Goal: Understand process/instructions

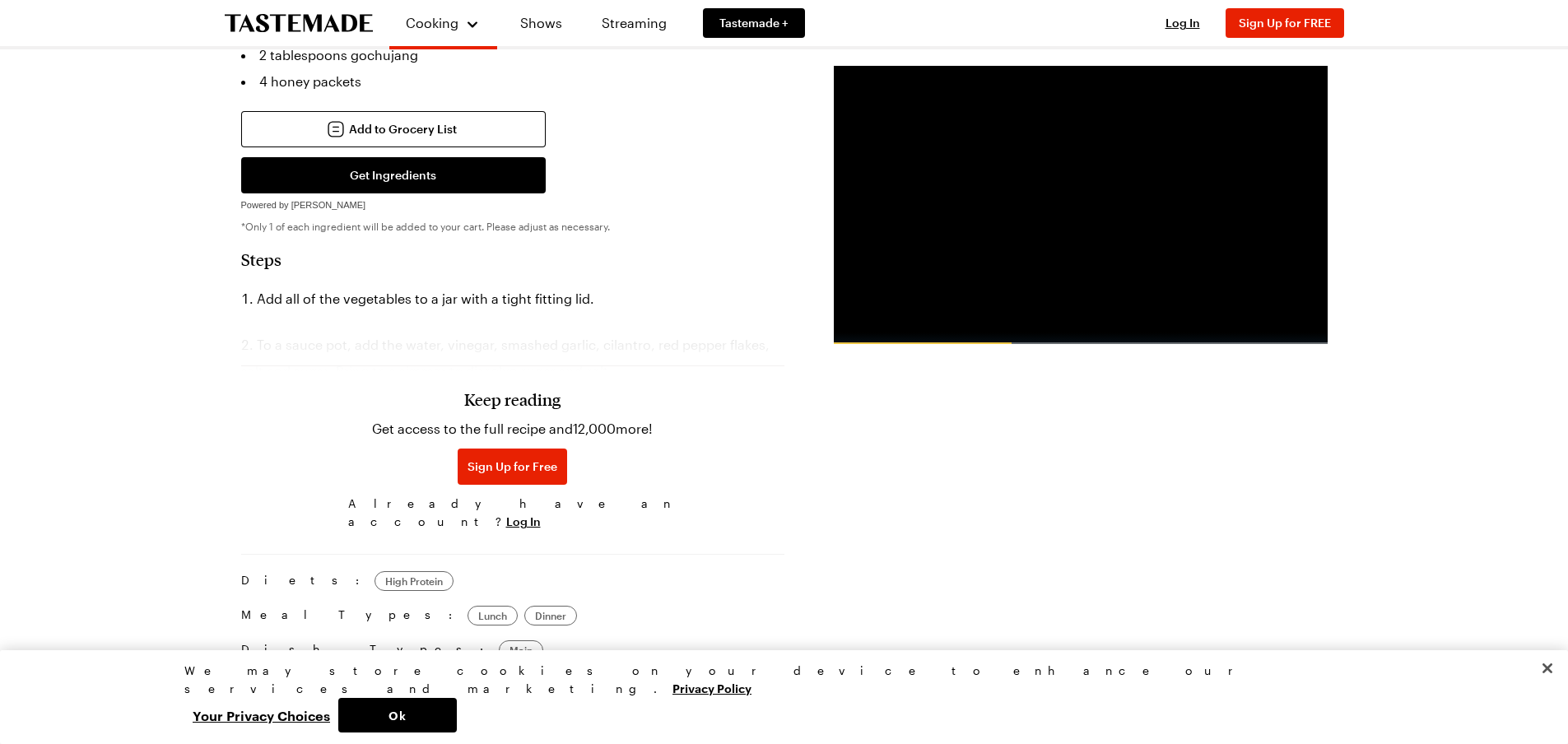
scroll to position [1153, 0]
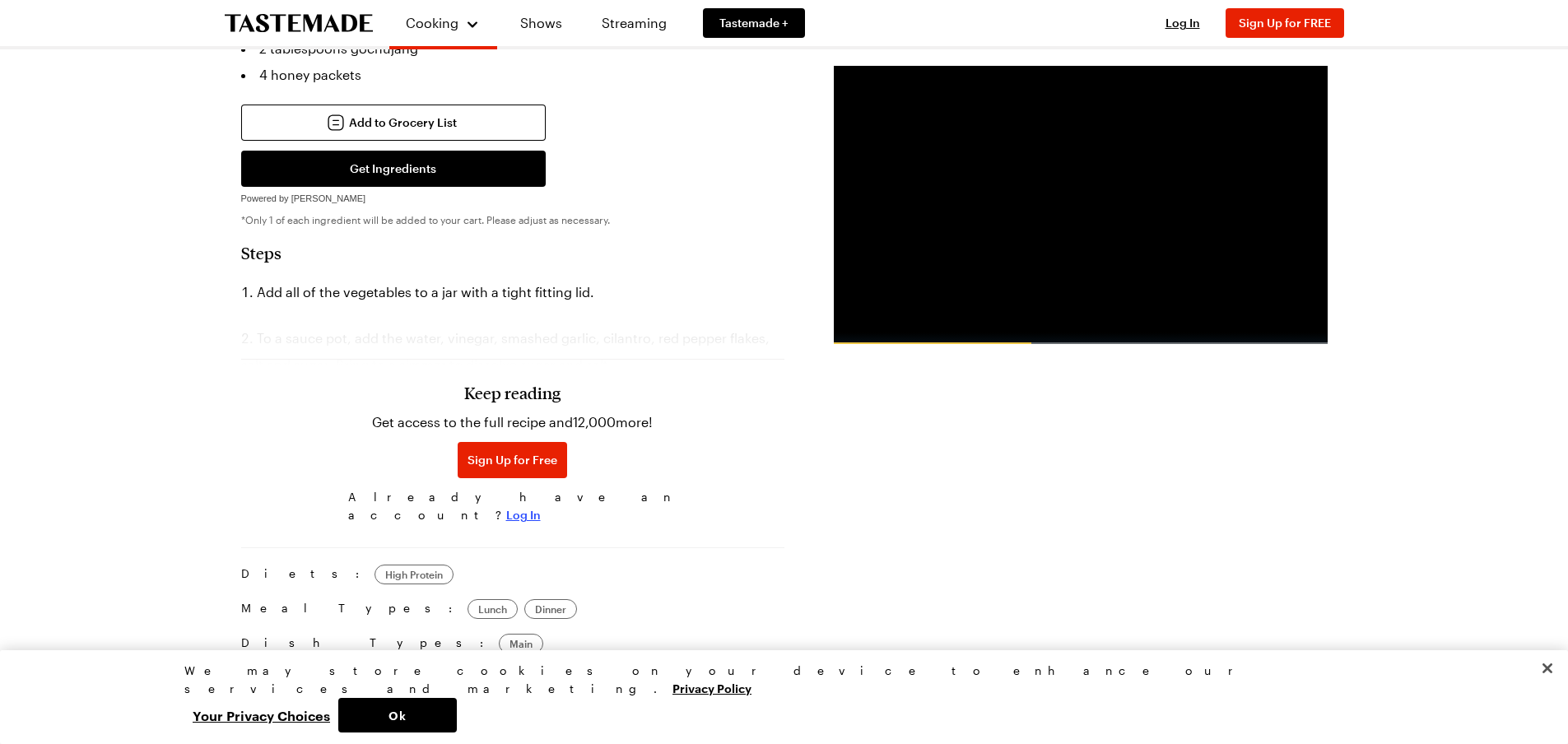
click at [541, 507] on span "Log In" at bounding box center [523, 515] width 35 height 16
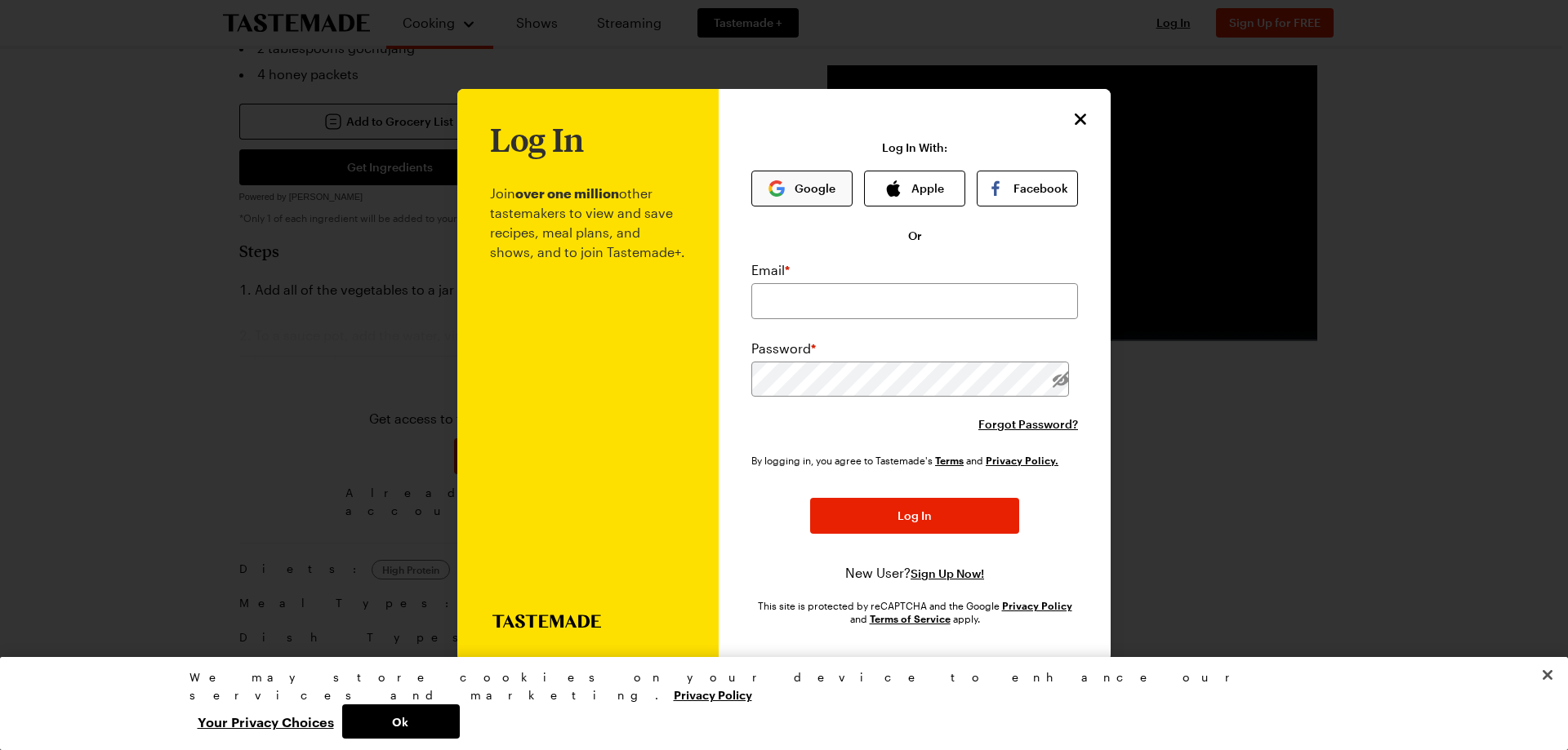
click at [818, 202] on button "Google" at bounding box center [802, 188] width 102 height 36
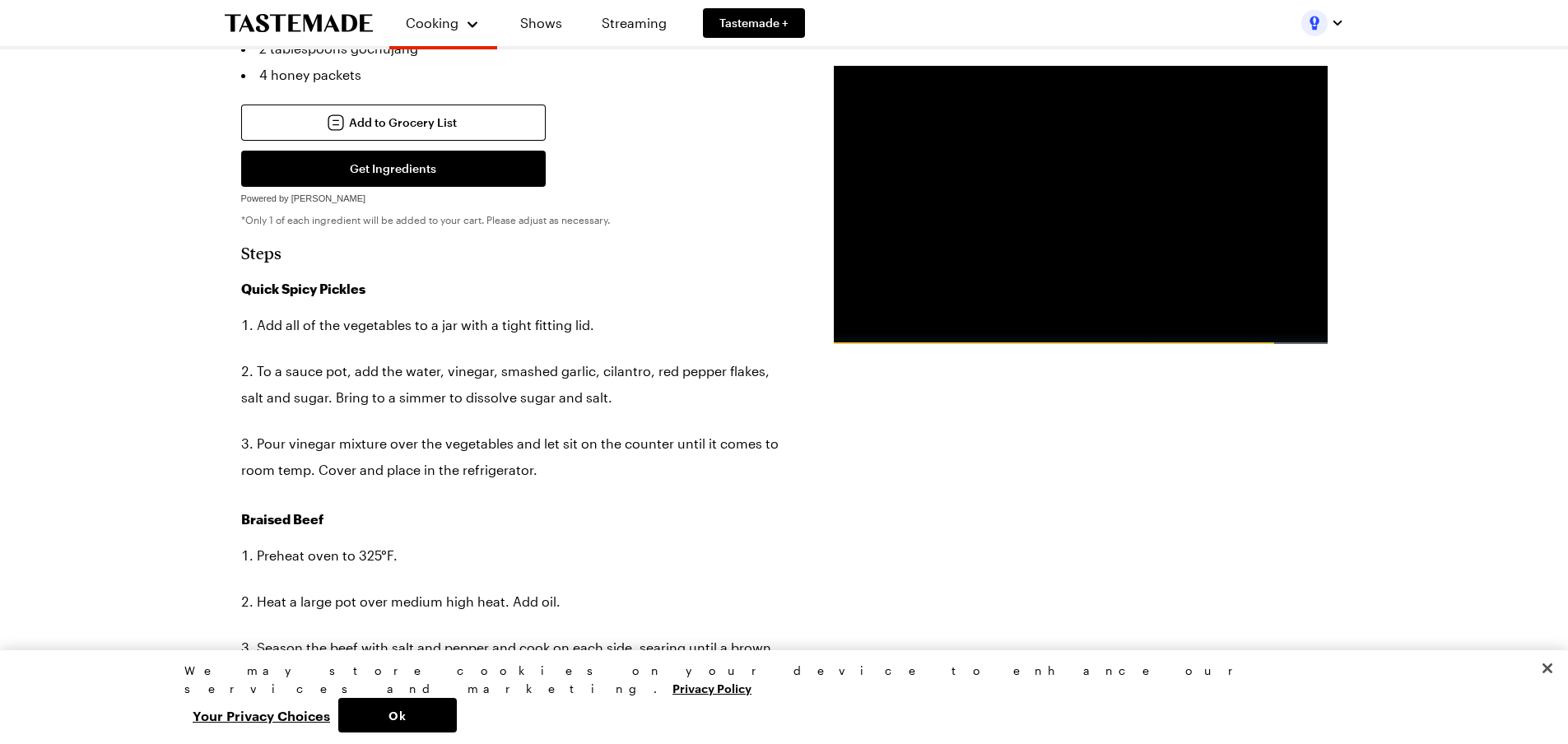
type textarea "x"
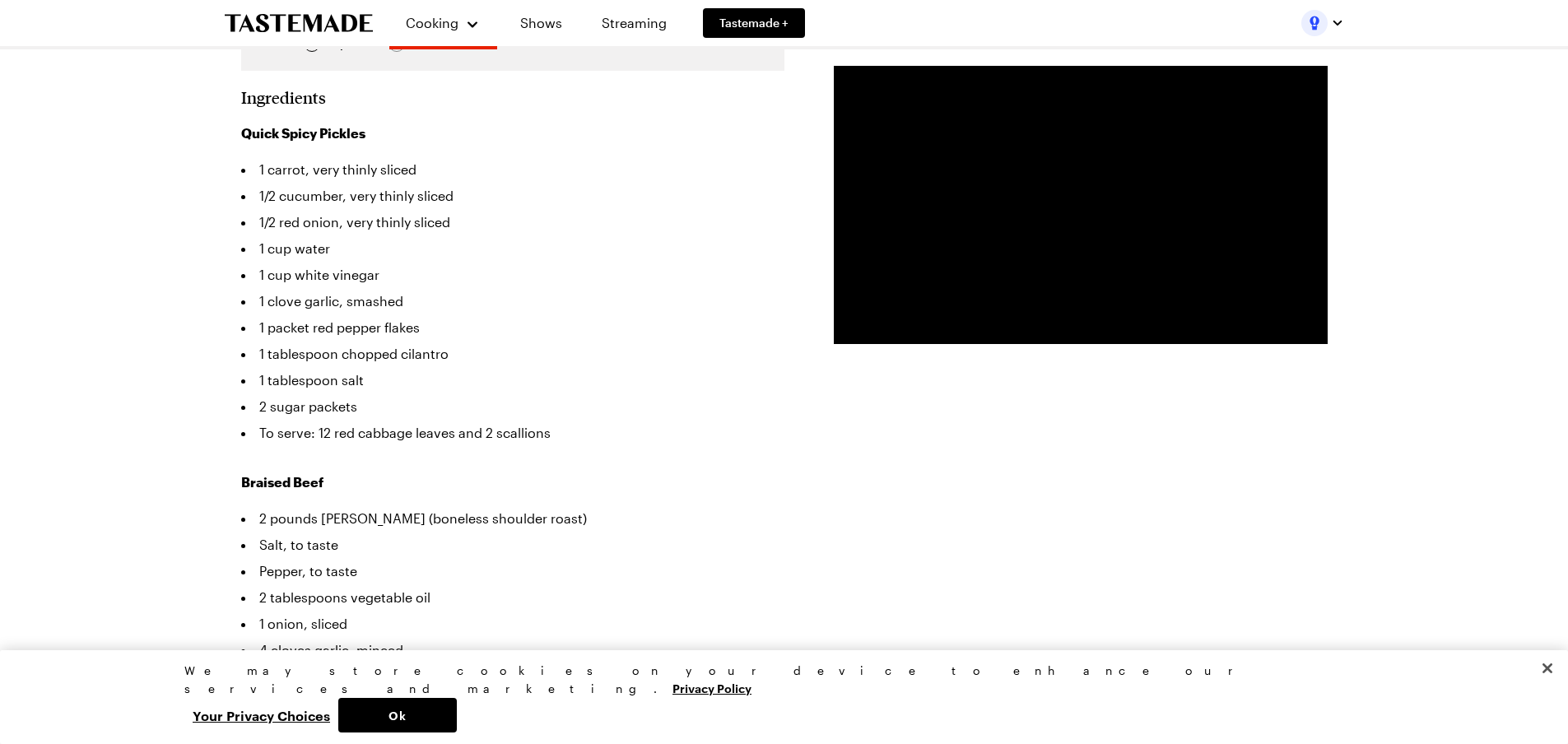
scroll to position [411, 0]
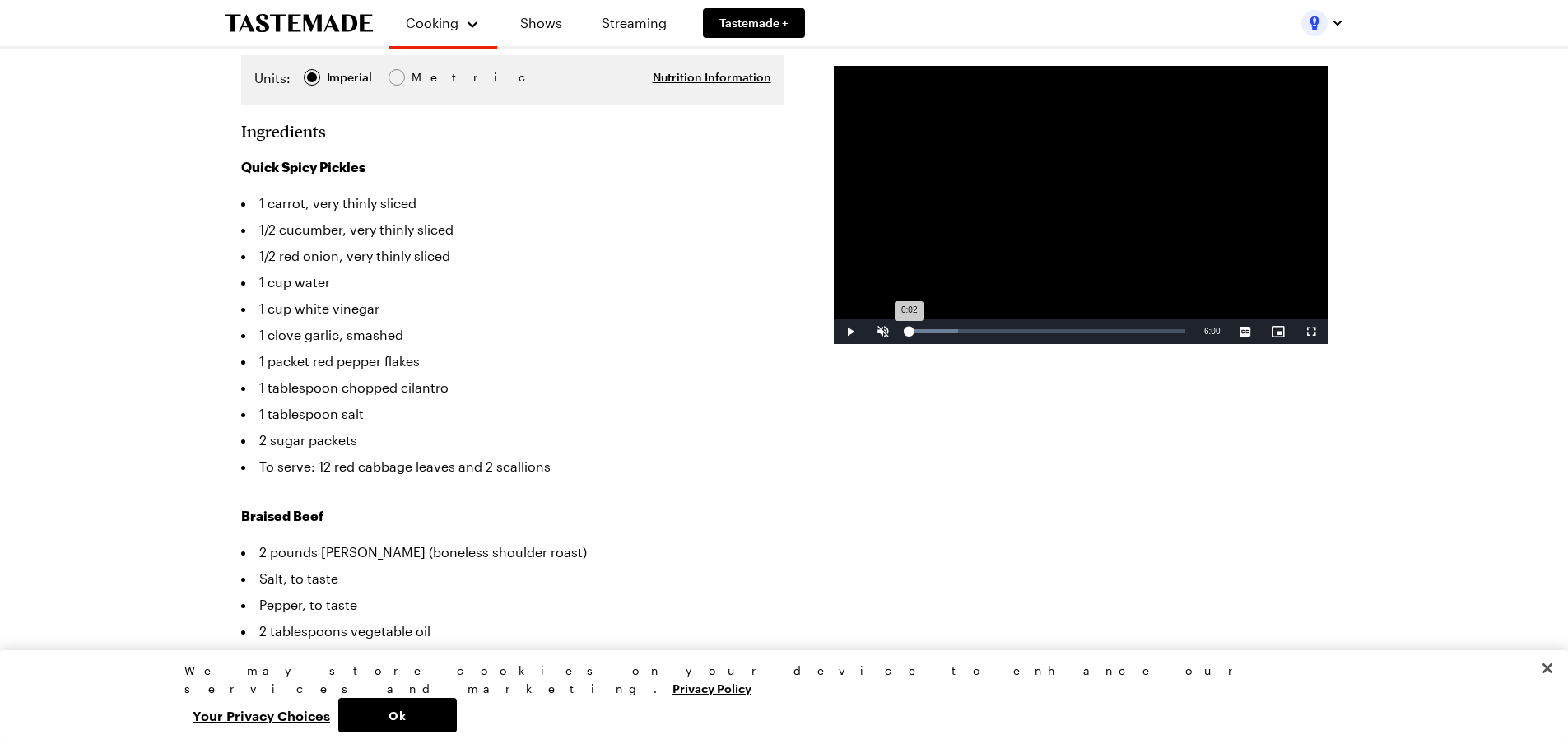
drag, startPoint x: 912, startPoint y: 326, endPoint x: 905, endPoint y: 334, distance: 10.6
click at [905, 334] on div "Loaded : 18.29% 0:01 0:02" at bounding box center [1046, 331] width 294 height 25
click at [850, 332] on span "Video Player" at bounding box center [850, 332] width 33 height 0
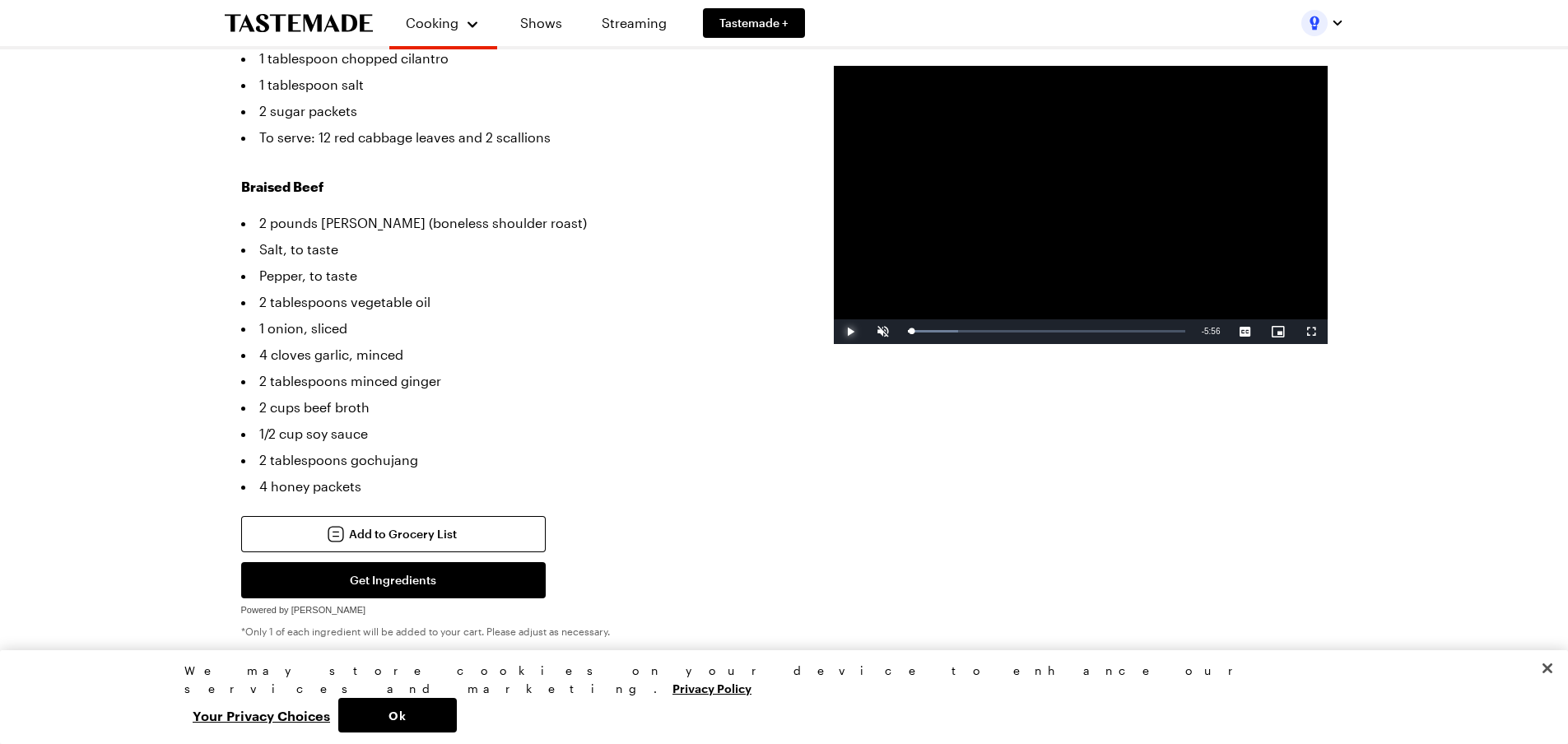
scroll to position [659, 0]
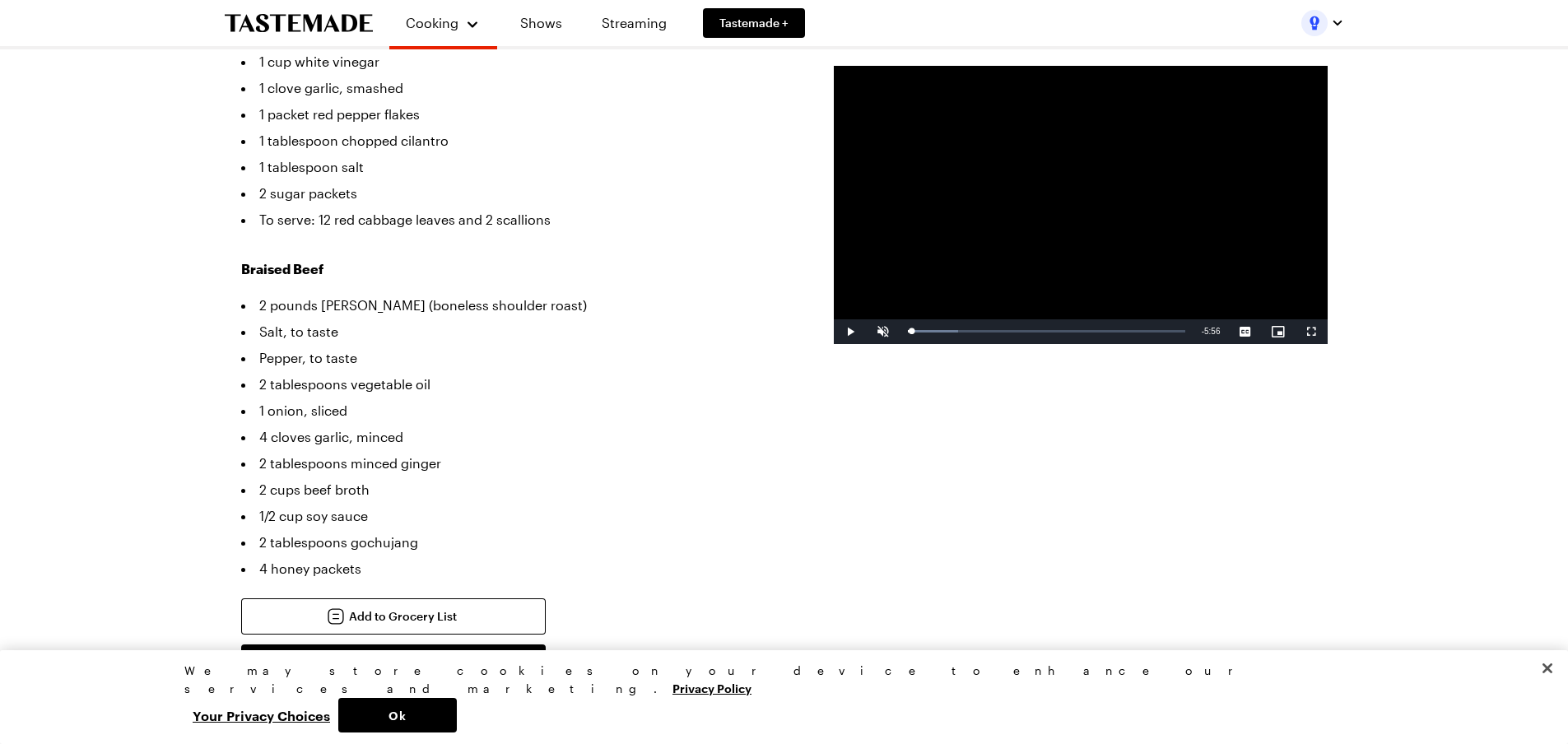
click at [272, 318] on li "Salt, to taste" at bounding box center [513, 331] width 543 height 26
drag, startPoint x: 272, startPoint y: 301, endPoint x: 322, endPoint y: 298, distance: 50.1
click at [322, 318] on li "Salt, to taste" at bounding box center [513, 331] width 543 height 26
click at [330, 318] on li "Salt, to taste" at bounding box center [513, 331] width 543 height 26
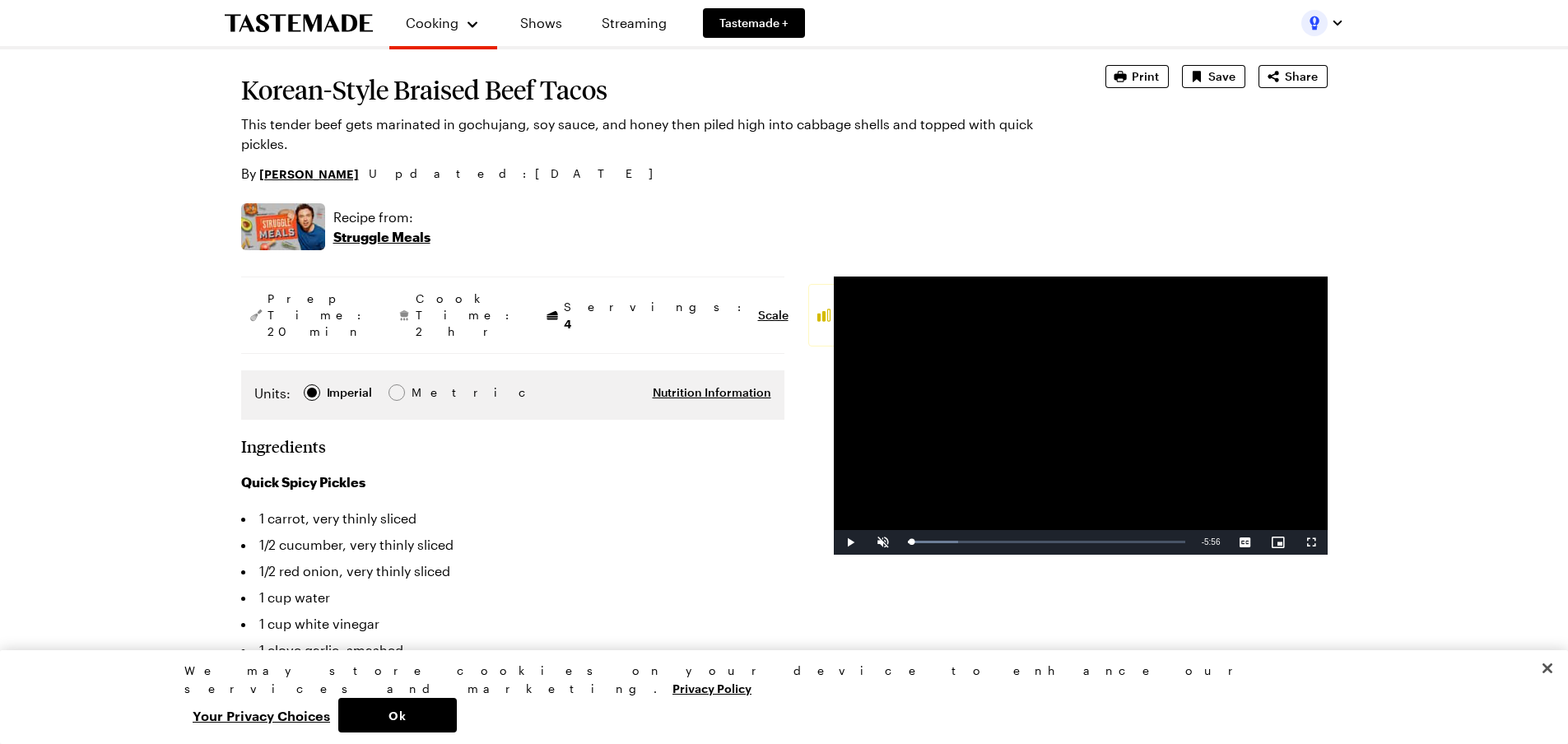
scroll to position [0, 0]
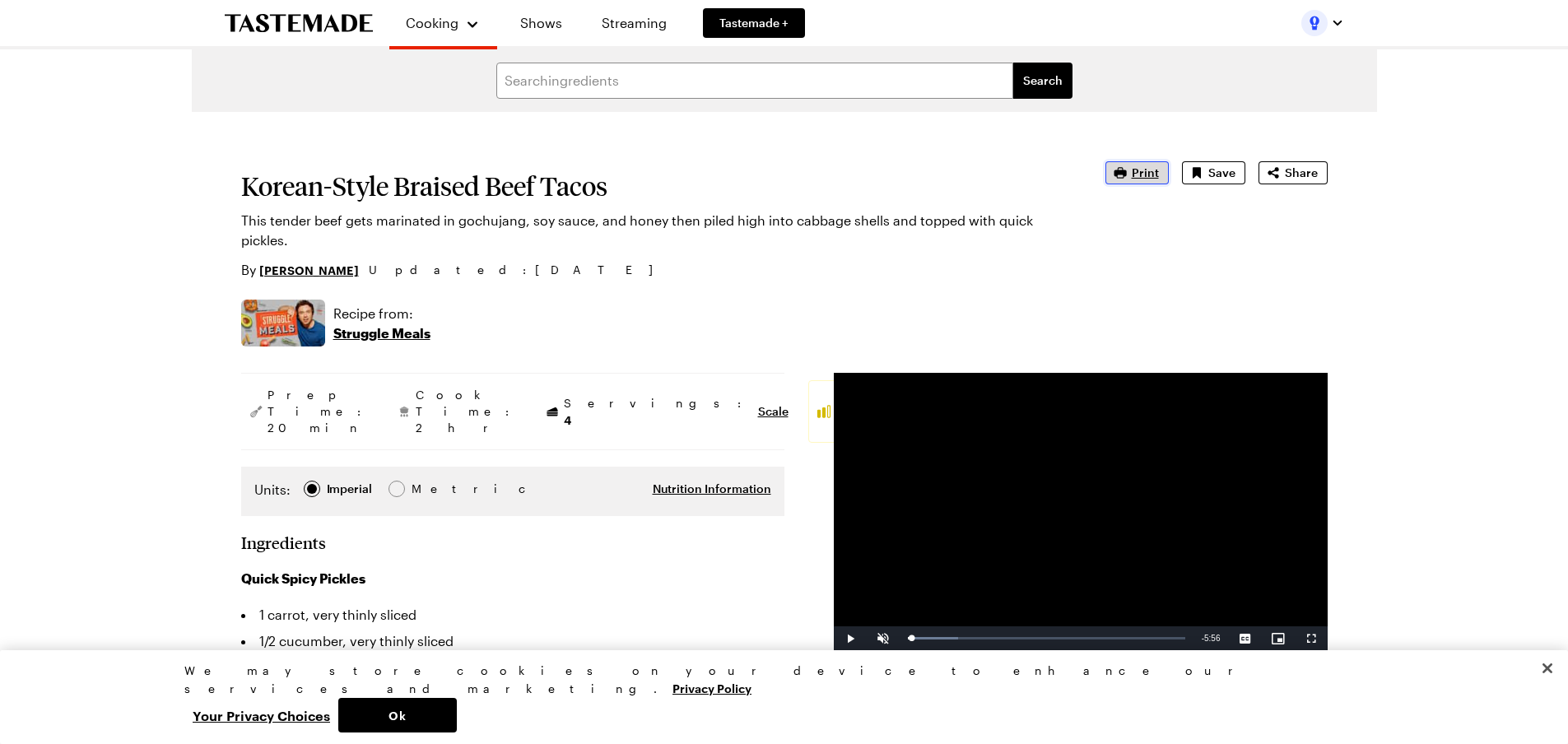
click at [1154, 174] on span "Print" at bounding box center [1145, 173] width 27 height 16
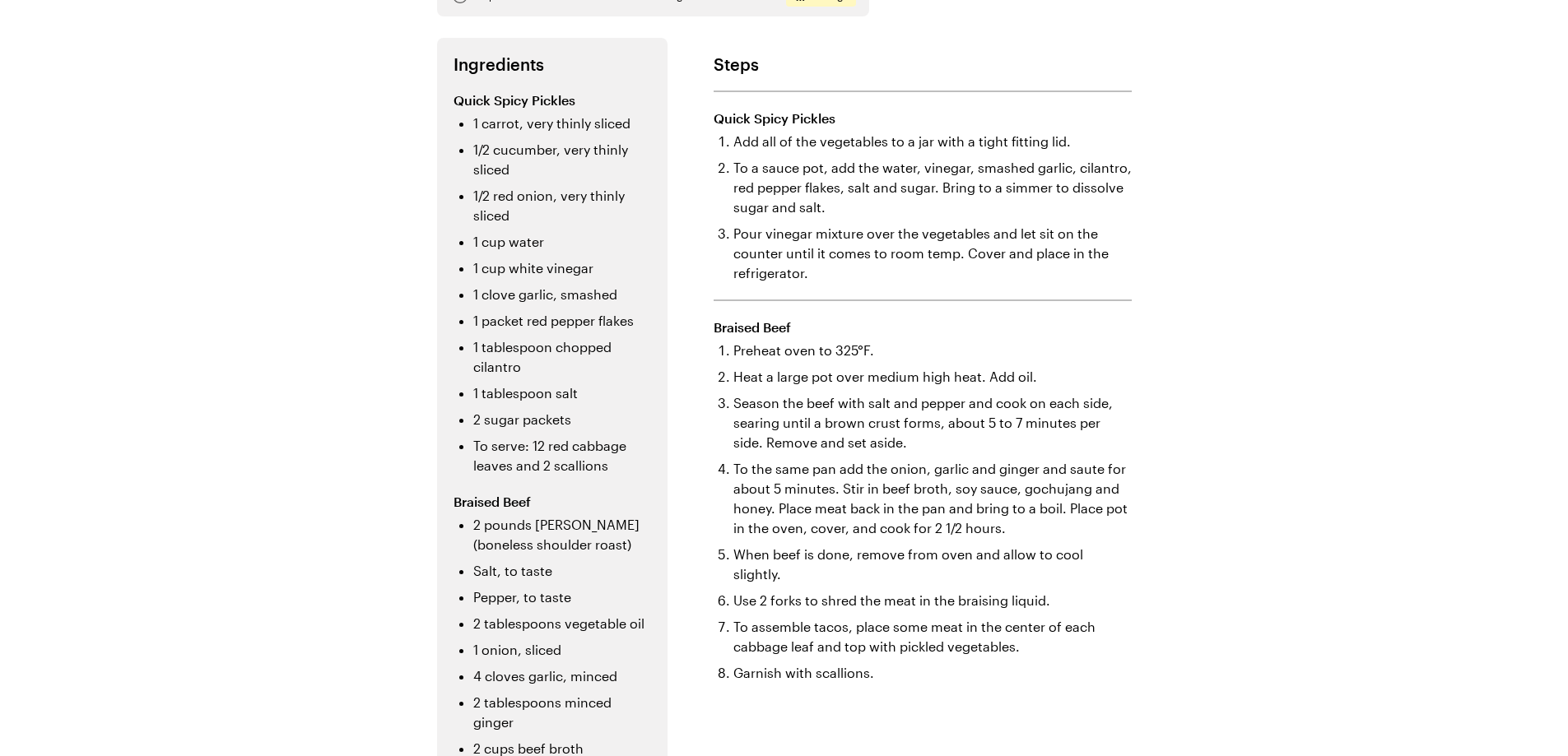
scroll to position [329, 0]
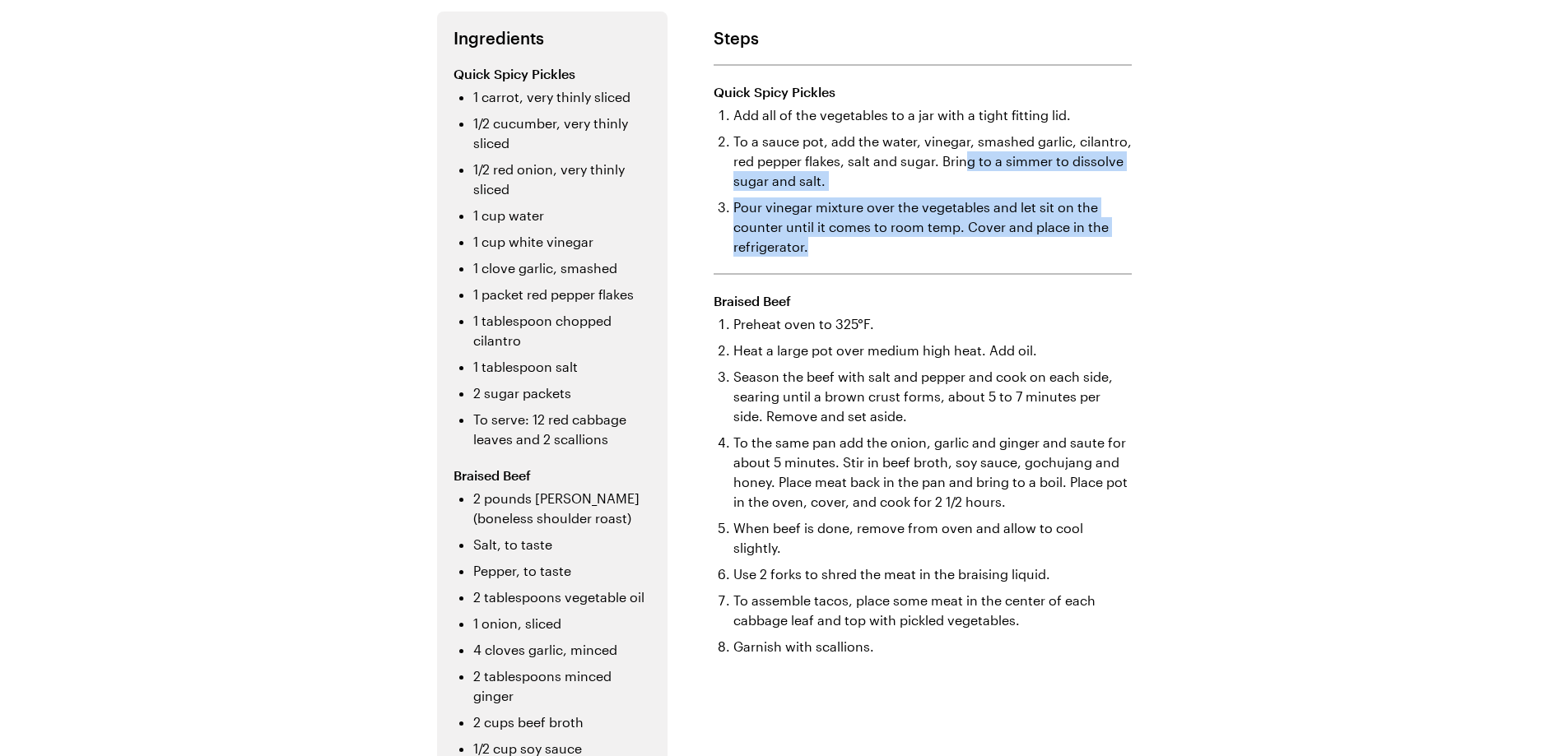
drag, startPoint x: 965, startPoint y: 144, endPoint x: 1103, endPoint y: 228, distance: 161.6
click at [1103, 228] on ol "Add all of the vegetables to a jar with a tight fitting lid. To a sauce pot, ad…" at bounding box center [924, 181] width 415 height 151
click at [1114, 227] on li "Pour vinegar mixture over the vegetables and let sit on the counter until it co…" at bounding box center [933, 227] width 399 height 59
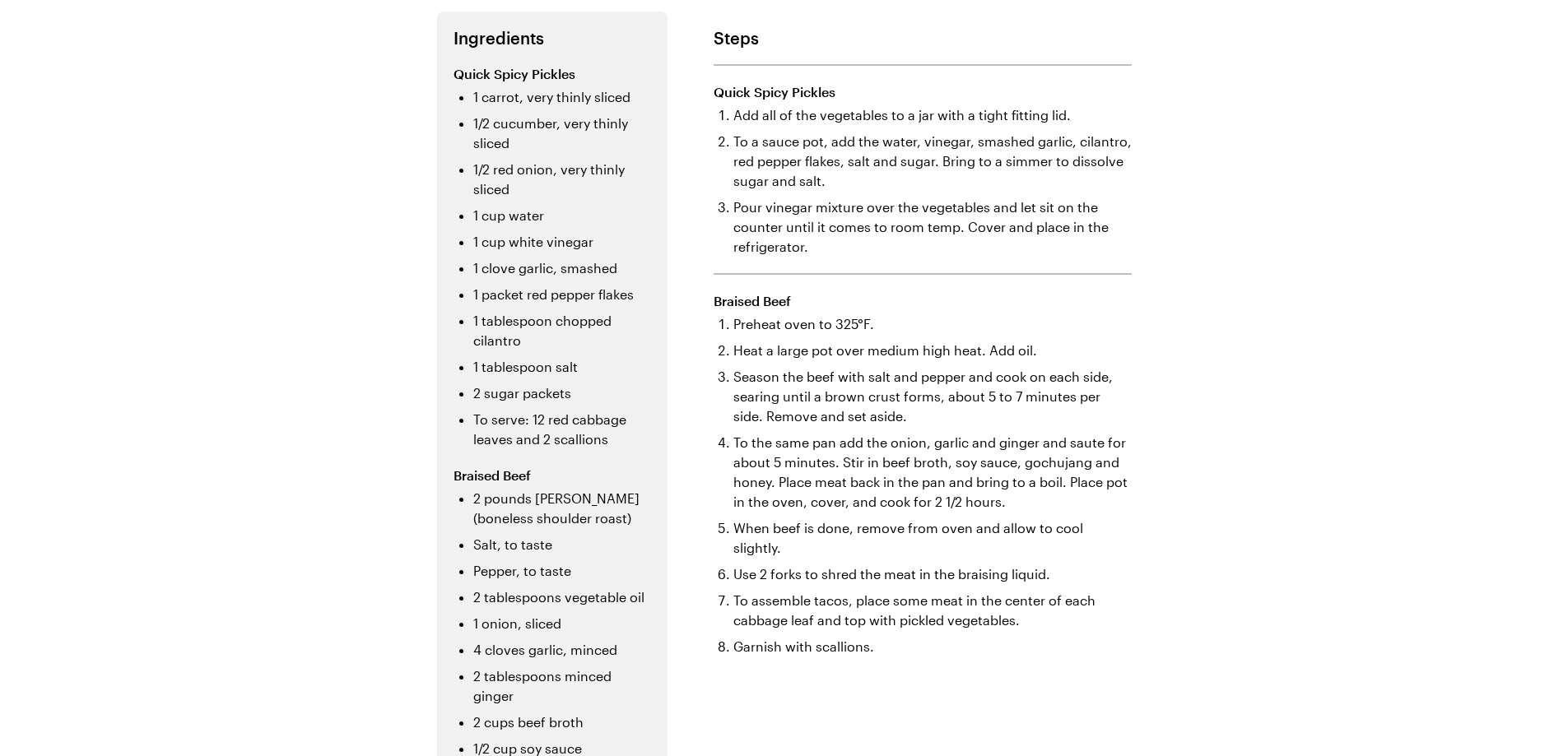
click at [1256, 224] on div "Korean-Style Braised Beef Tacos This tender beef gets marinated in gochujang, s…" at bounding box center [784, 337] width 1186 height 1333
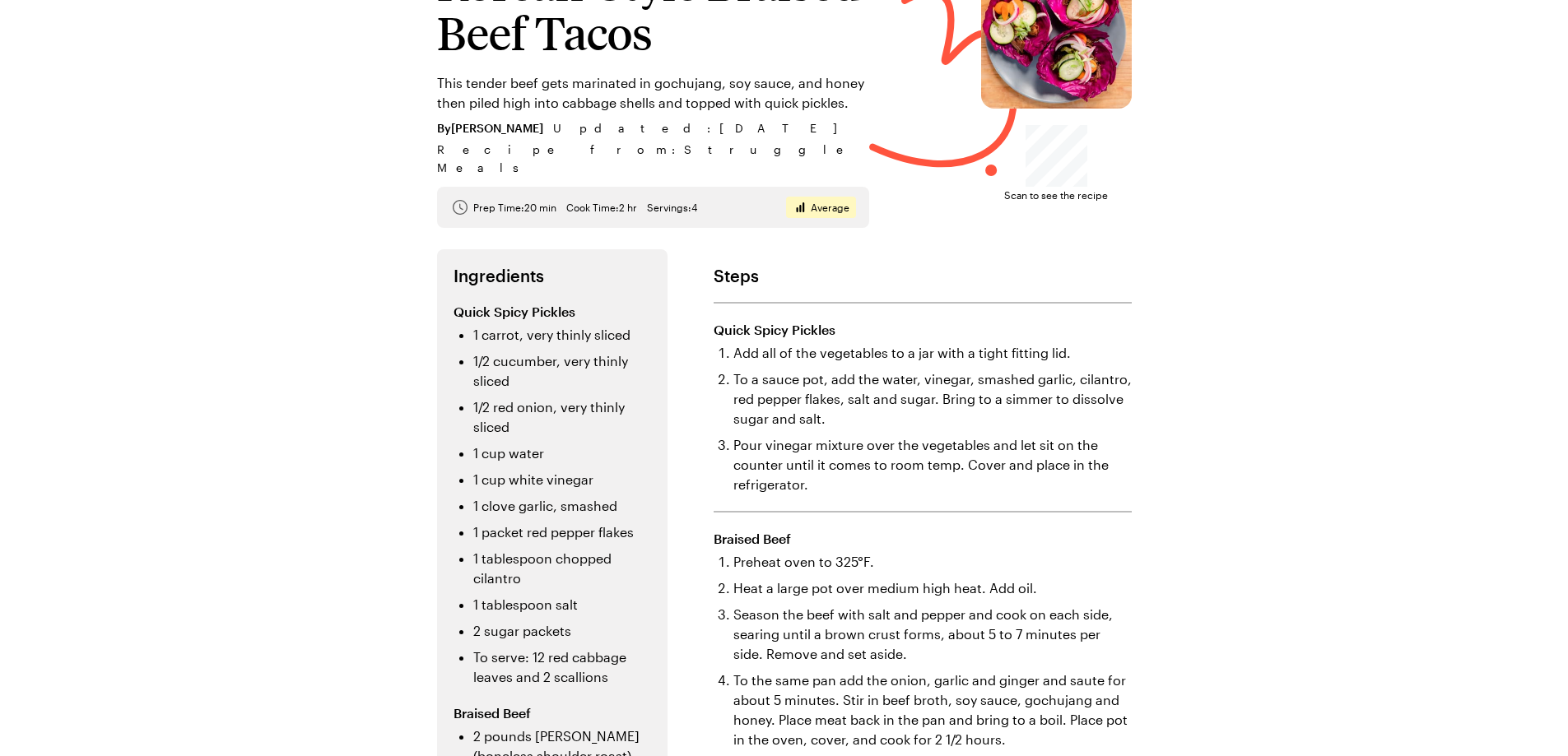
scroll to position [0, 0]
